Goal: Manage account settings

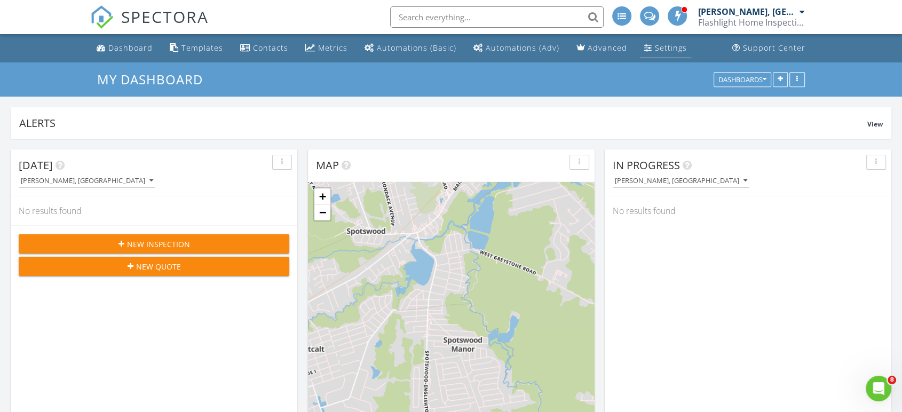
click at [663, 45] on div "Settings" at bounding box center [671, 48] width 32 height 10
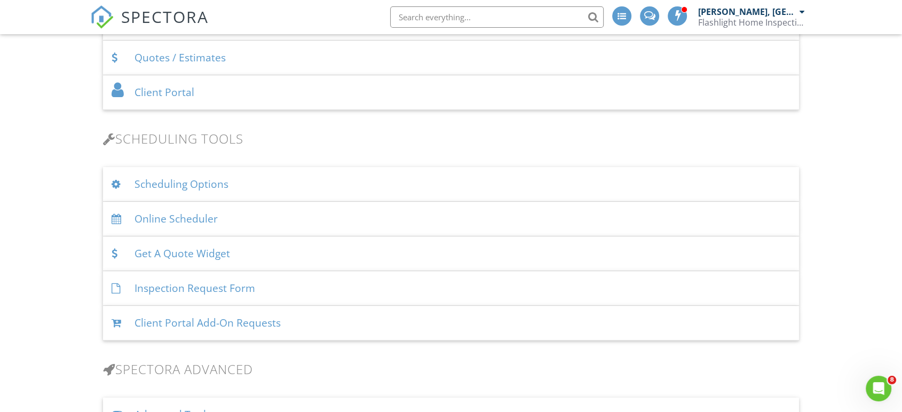
scroll to position [711, 0]
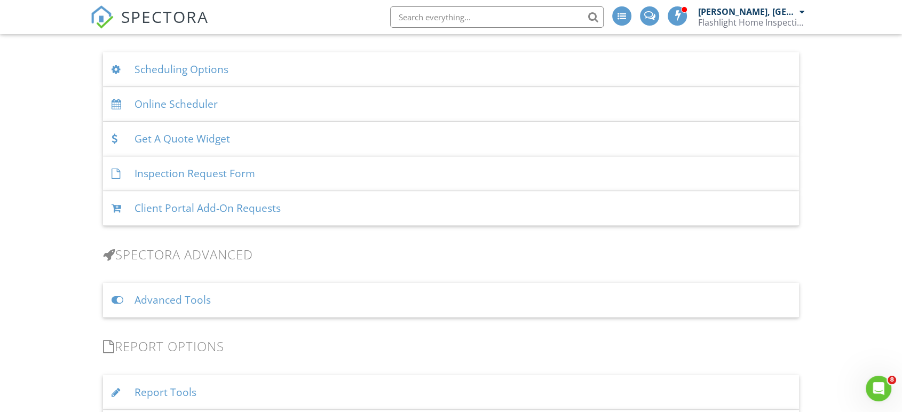
click at [119, 298] on div at bounding box center [119, 300] width 14 height 10
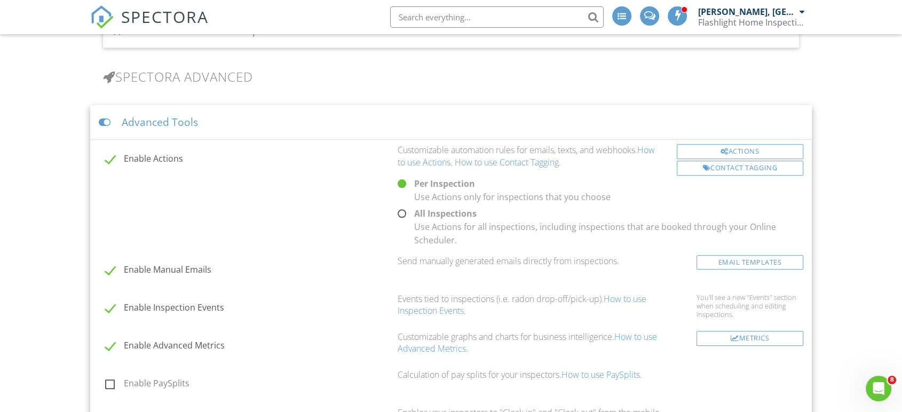
scroll to position [948, 0]
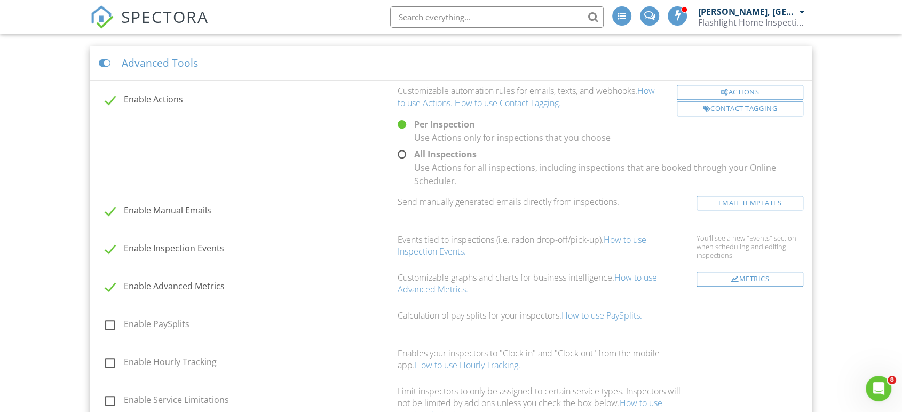
click at [101, 59] on div at bounding box center [106, 63] width 14 height 10
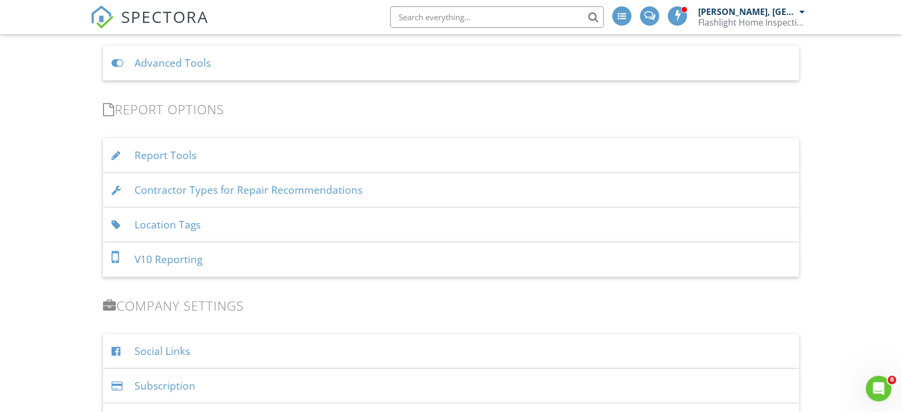
click at [110, 63] on div "Advanced Tools" at bounding box center [451, 63] width 696 height 35
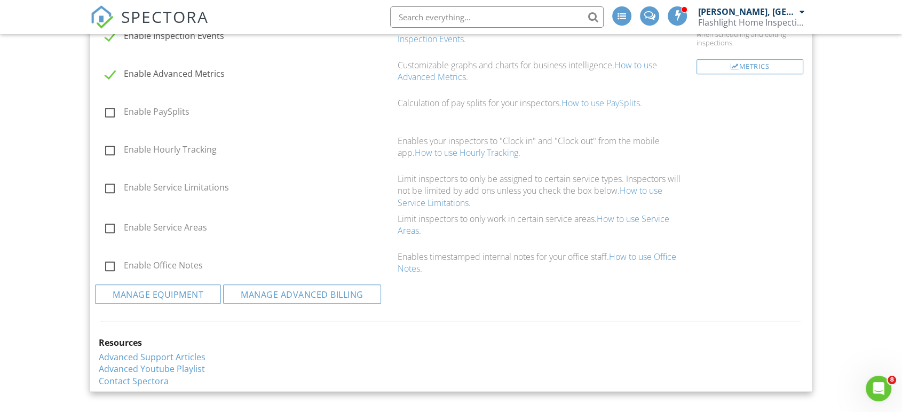
scroll to position [1186, 0]
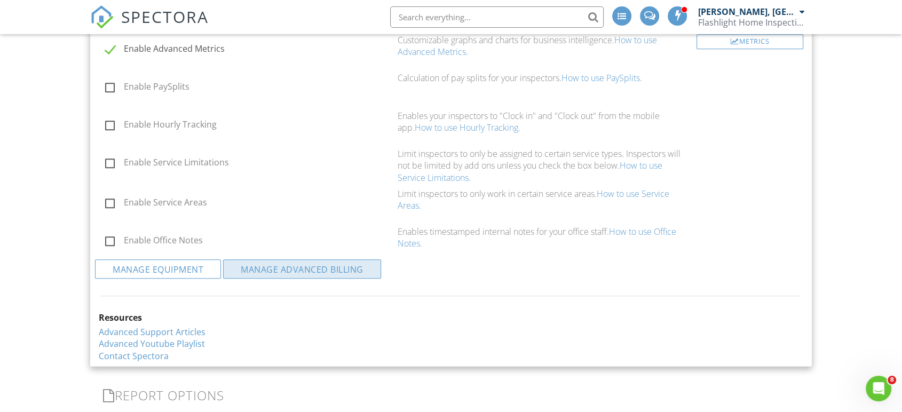
click at [308, 267] on link "Manage Advanced Billing" at bounding box center [302, 268] width 158 height 19
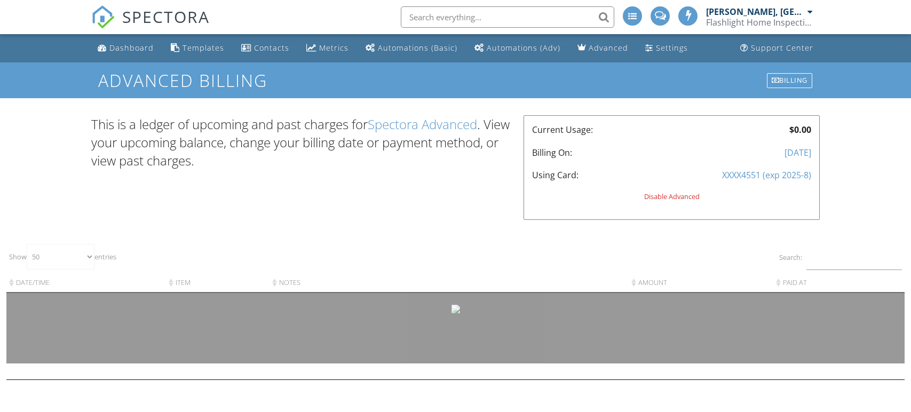
select select "50"
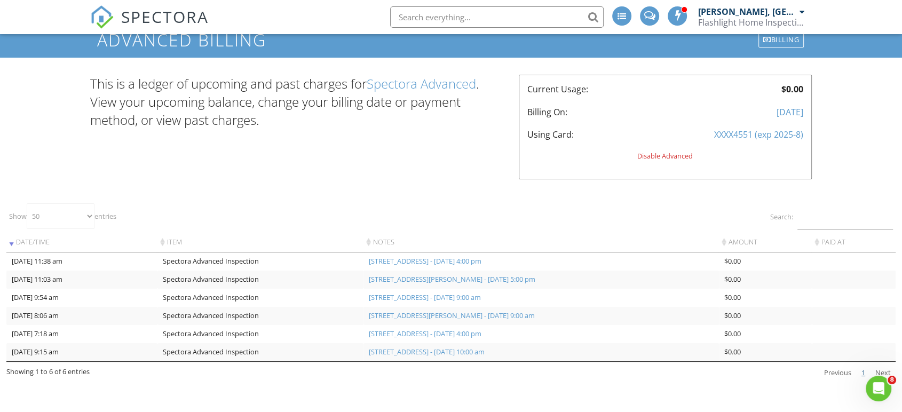
scroll to position [60, 0]
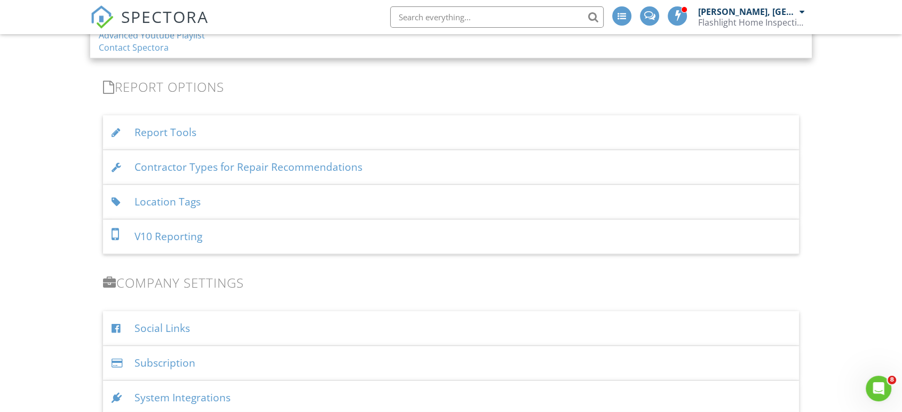
scroll to position [1495, 0]
